Goal: Complete application form

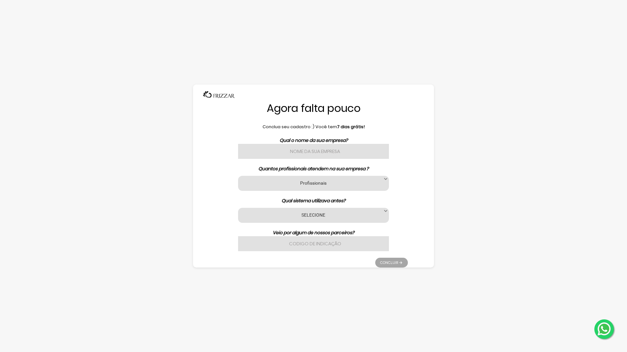
click at [302, 154] on input "text" at bounding box center [313, 151] width 151 height 15
type input "Skiter"
click at [314, 220] on div "SELECIONE Nenhum App Barber Avec Beauty Date Barber Code Barbeiro Agenda Az Bel…" at bounding box center [313, 215] width 151 height 15
click at [318, 213] on label "SELECIONE" at bounding box center [313, 215] width 134 height 6
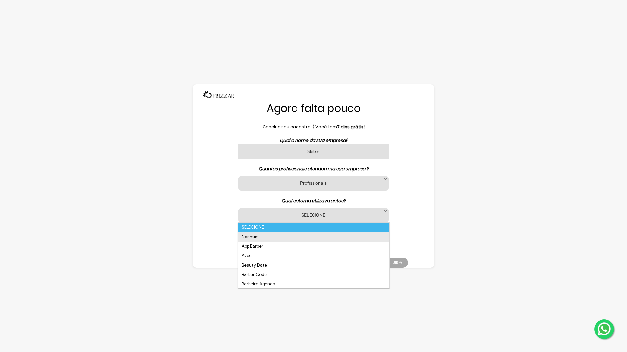
click at [295, 240] on li "Nenhum" at bounding box center [313, 236] width 151 height 9
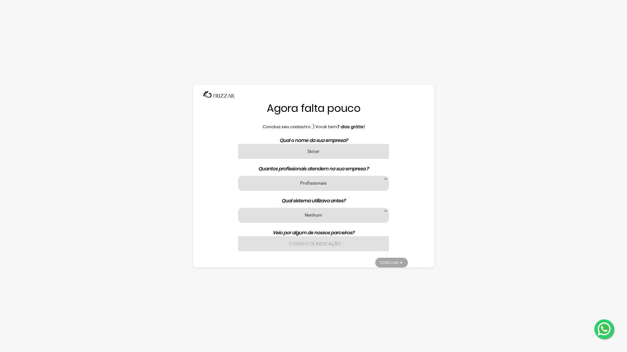
click at [302, 241] on input "text" at bounding box center [313, 243] width 151 height 15
click at [384, 262] on li "Concluir" at bounding box center [391, 261] width 33 height 13
click at [390, 262] on li "Concluir" at bounding box center [391, 261] width 33 height 13
click at [335, 245] on input "text" at bounding box center [313, 243] width 151 height 15
click at [391, 261] on li "Concluir" at bounding box center [391, 261] width 33 height 13
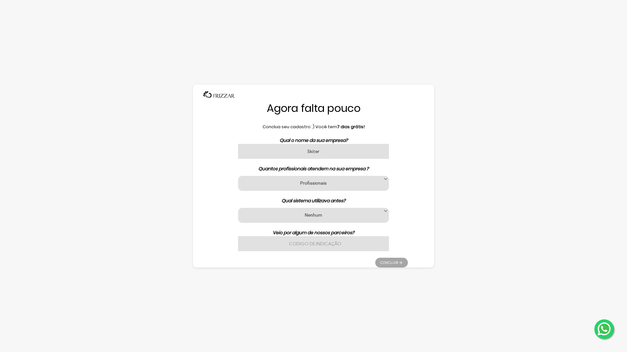
click at [347, 242] on input "text" at bounding box center [313, 243] width 151 height 15
type input "2"
click at [386, 262] on li "Concluir" at bounding box center [391, 261] width 33 height 13
click at [396, 261] on li "Concluir" at bounding box center [391, 261] width 33 height 13
click at [380, 189] on div "Profissionais 1 2 3 a 6 7 a 11 12 a 17 18 ou mais Profissionais" at bounding box center [313, 183] width 151 height 15
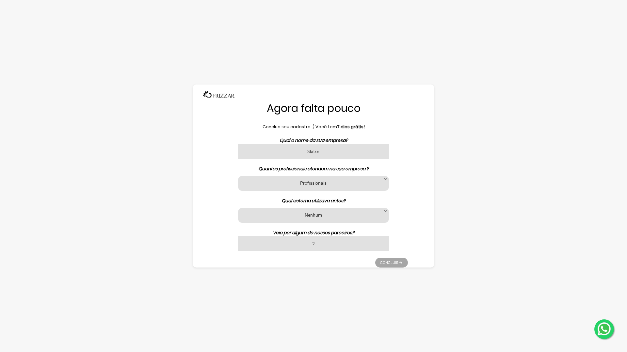
click at [361, 183] on label "Profissionais" at bounding box center [313, 183] width 134 height 6
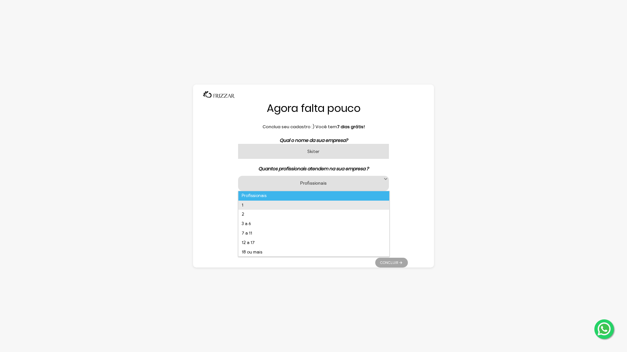
click at [338, 207] on li "1" at bounding box center [313, 205] width 151 height 9
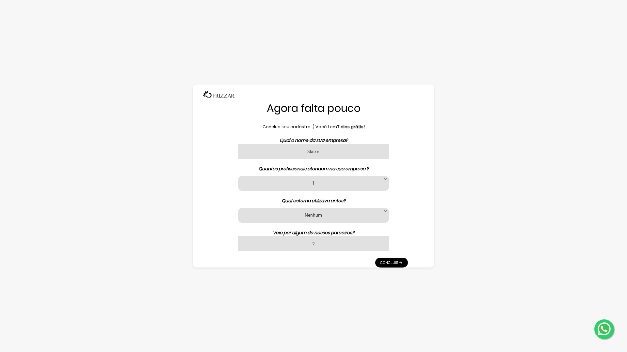
click at [329, 247] on input "2" at bounding box center [313, 243] width 151 height 15
click at [390, 260] on link "Concluir" at bounding box center [391, 263] width 33 height 10
